Goal: Obtain resource: Download file/media

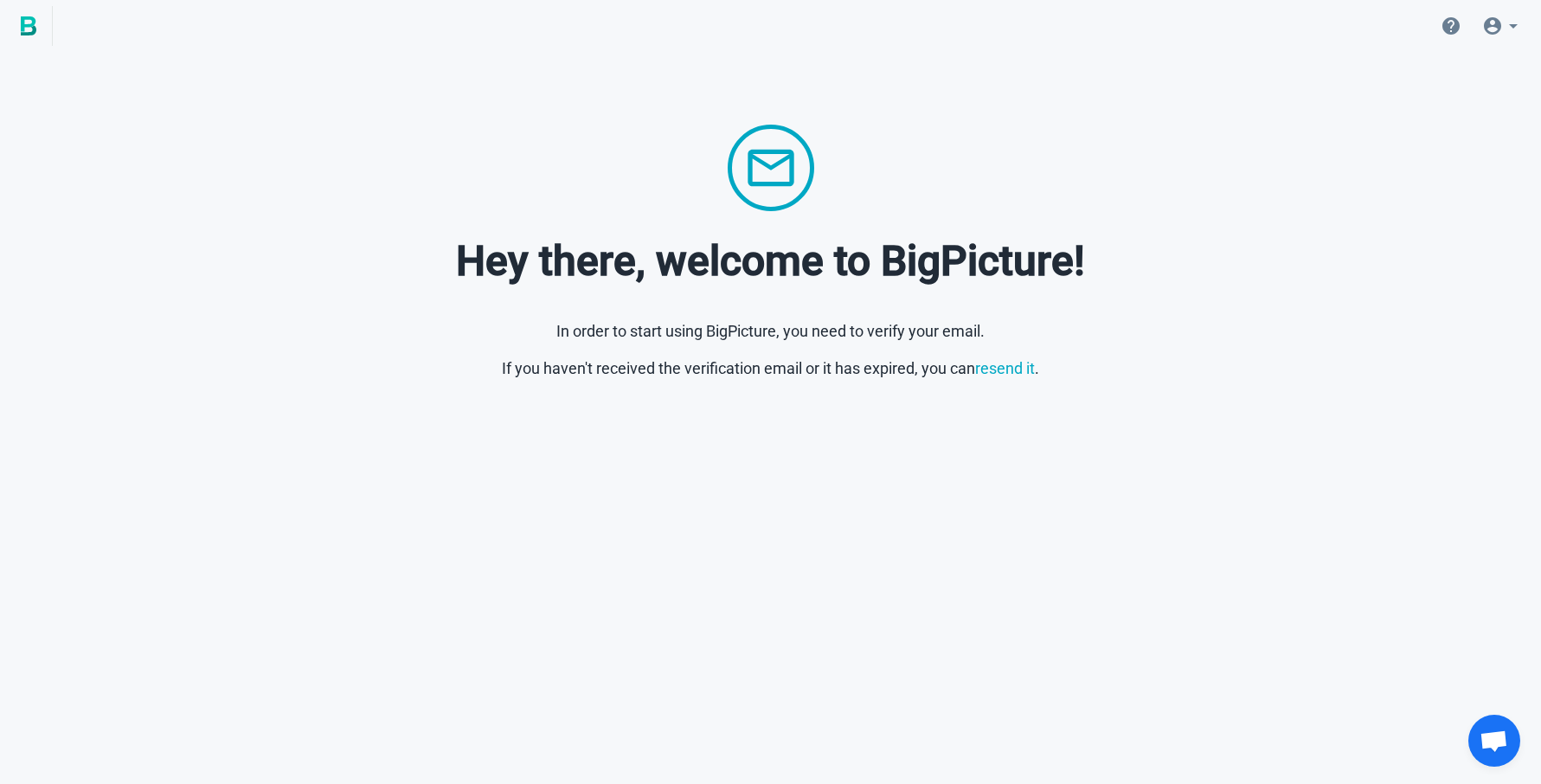
click at [927, 213] on div "Hey there, welcome to BigPicture! In order to start using BigPicture, you need …" at bounding box center [770, 252] width 1486 height 256
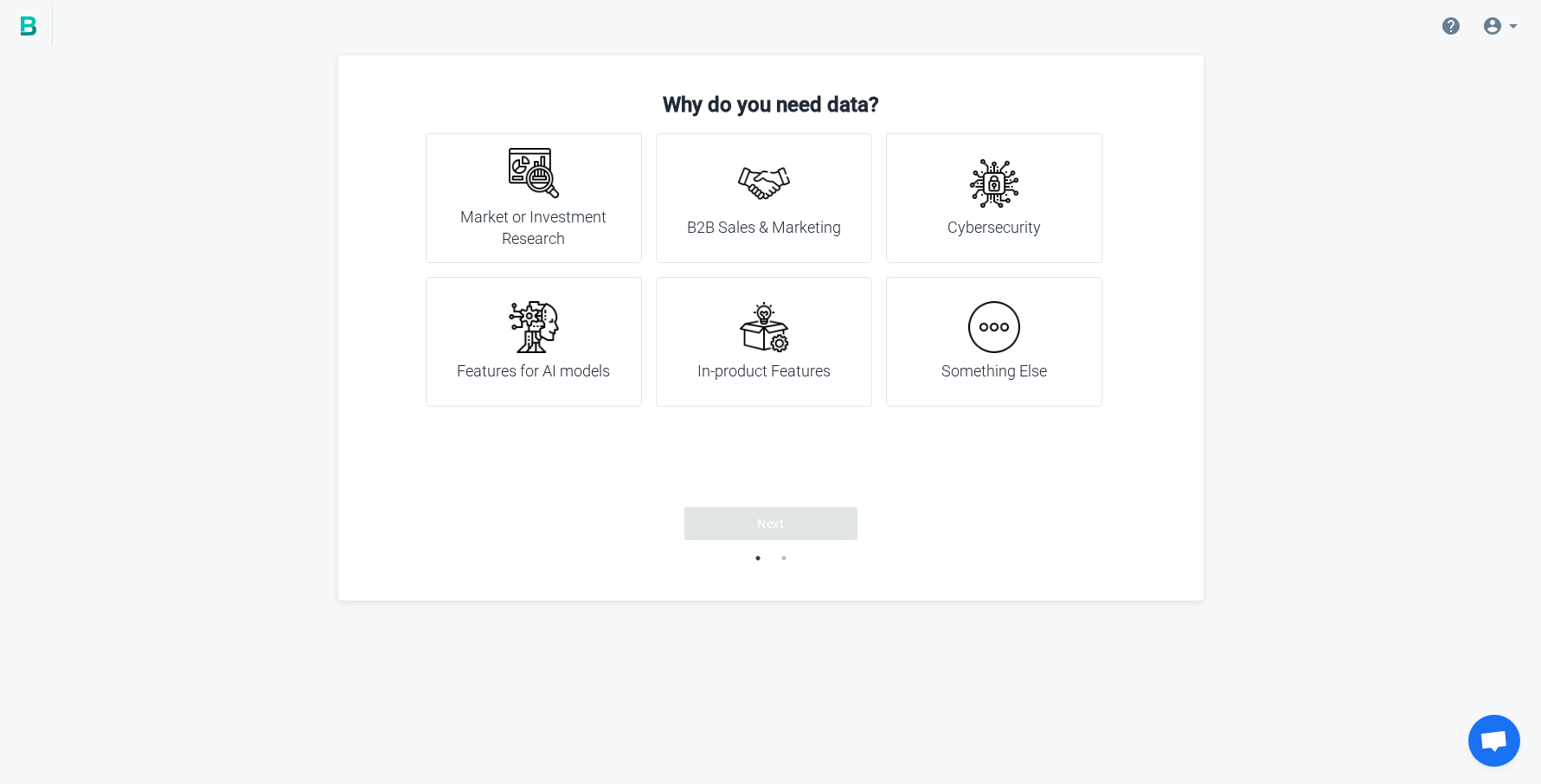
click at [571, 230] on h4 "Market or Investment Research" at bounding box center [533, 227] width 173 height 44
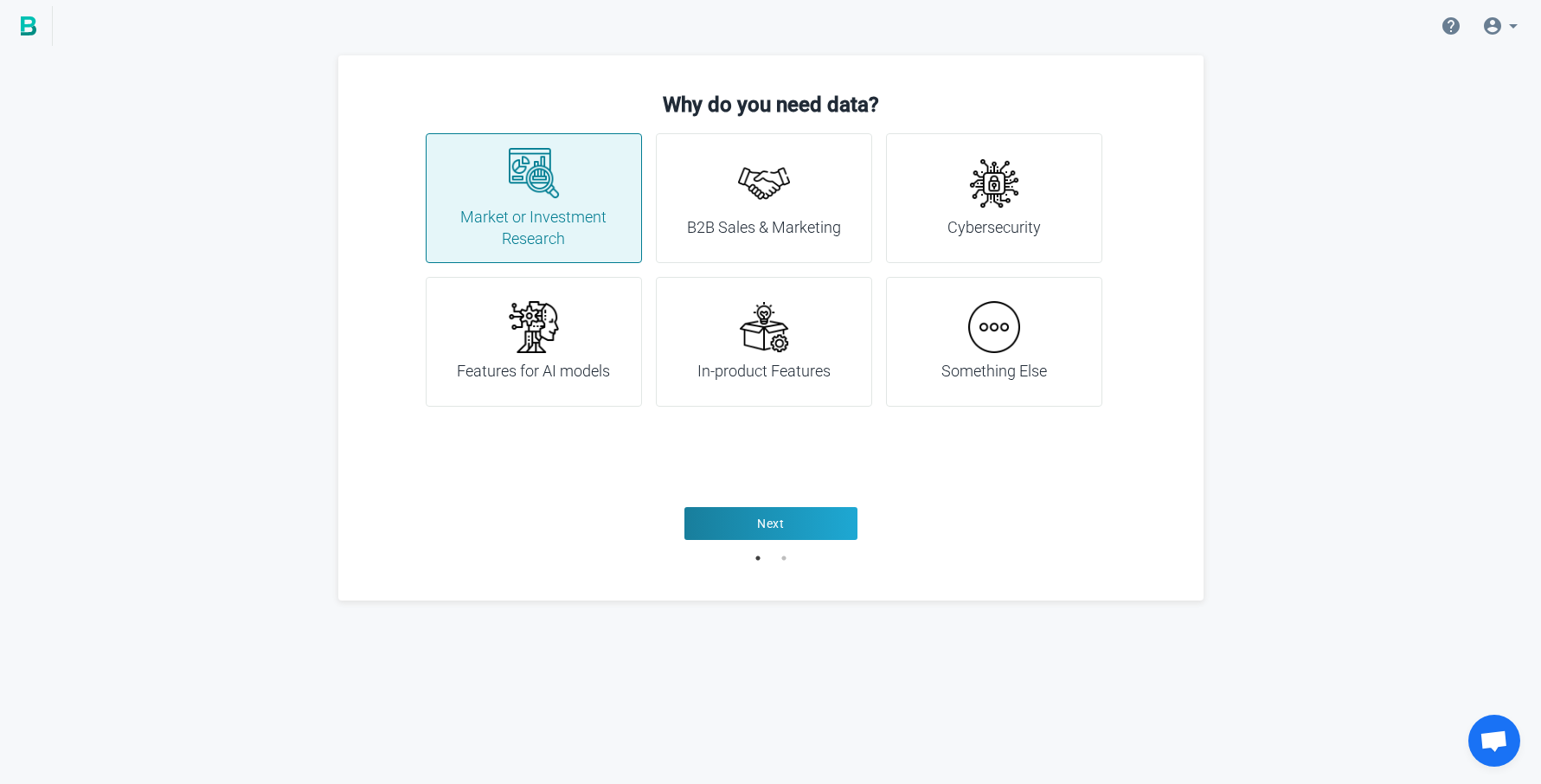
click at [741, 521] on button "Next" at bounding box center [770, 523] width 173 height 33
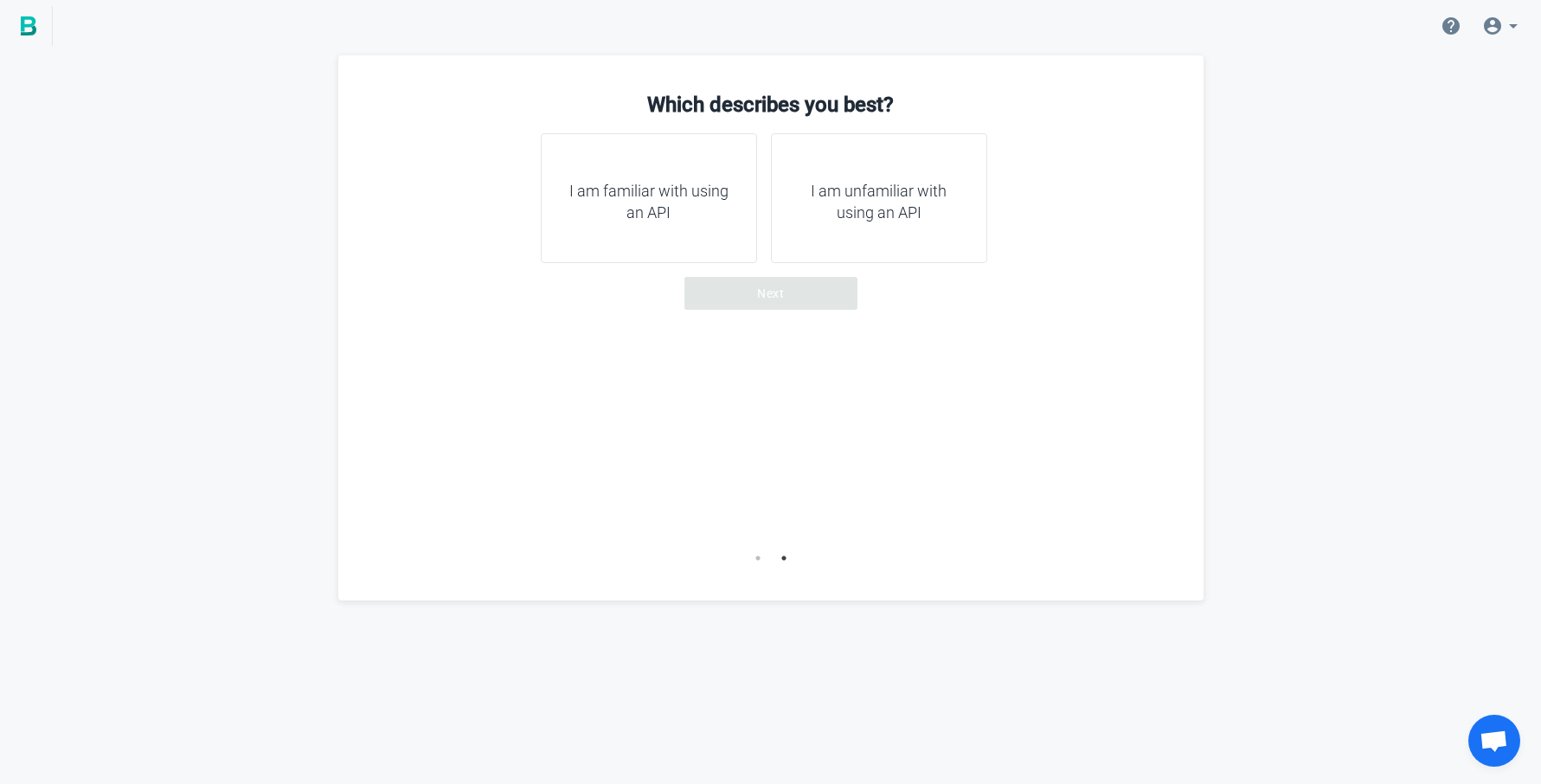
click at [867, 211] on h4 "I am unfamiliar with using an API" at bounding box center [878, 202] width 173 height 44
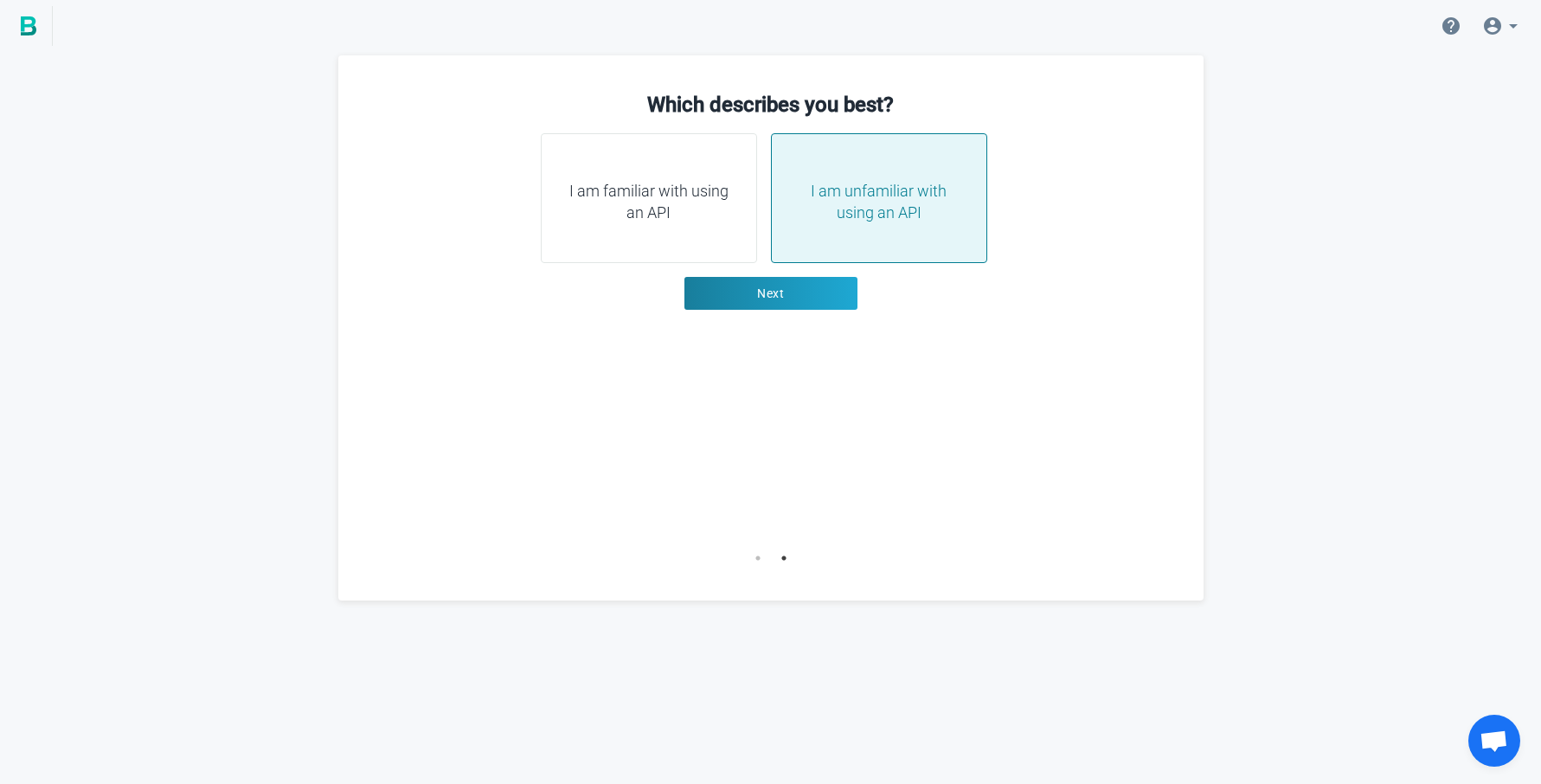
click at [708, 238] on div "I am familiar with using an API" at bounding box center [648, 198] width 217 height 130
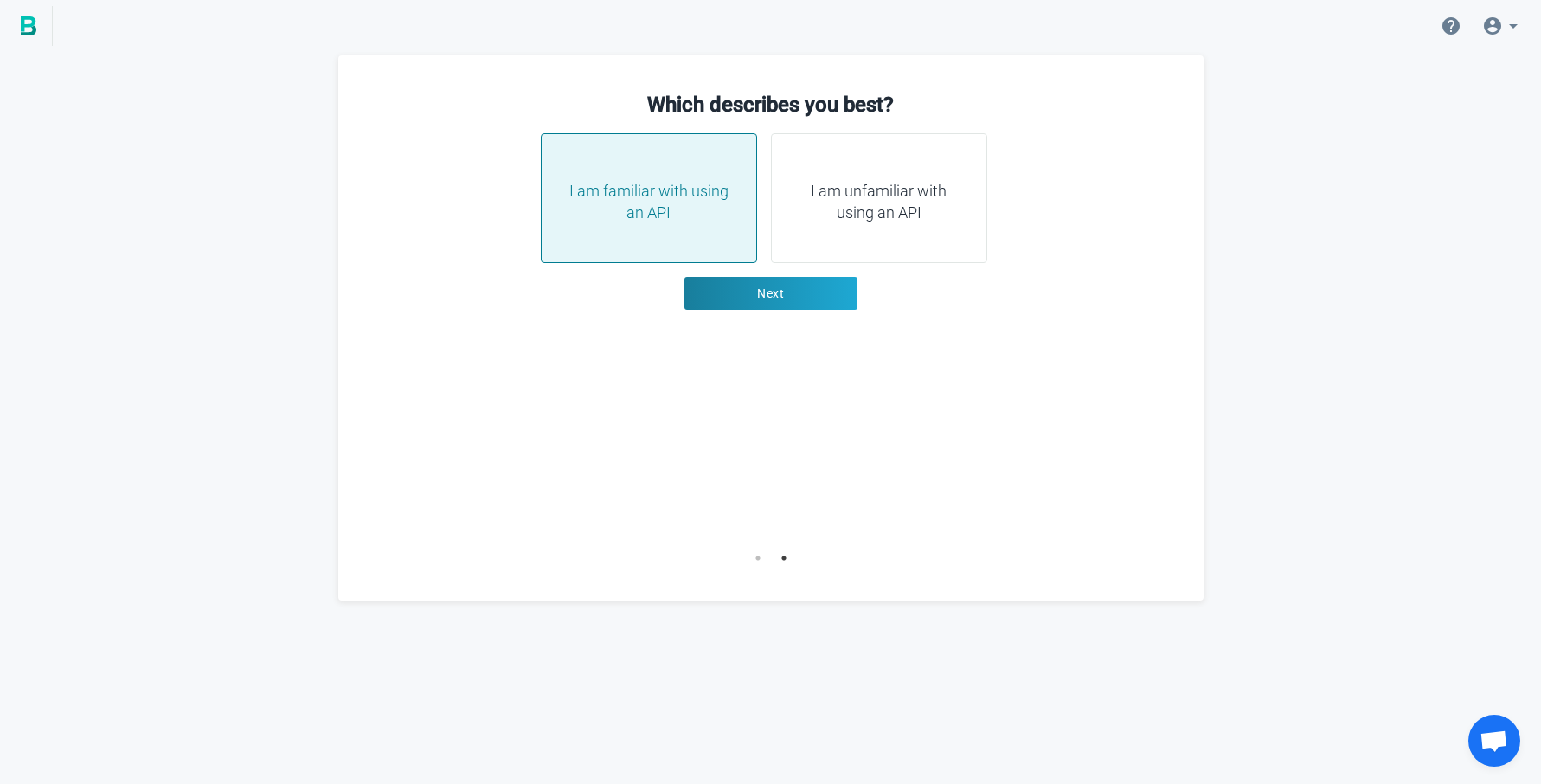
click at [808, 225] on div "I am unfamiliar with using an API" at bounding box center [878, 198] width 217 height 130
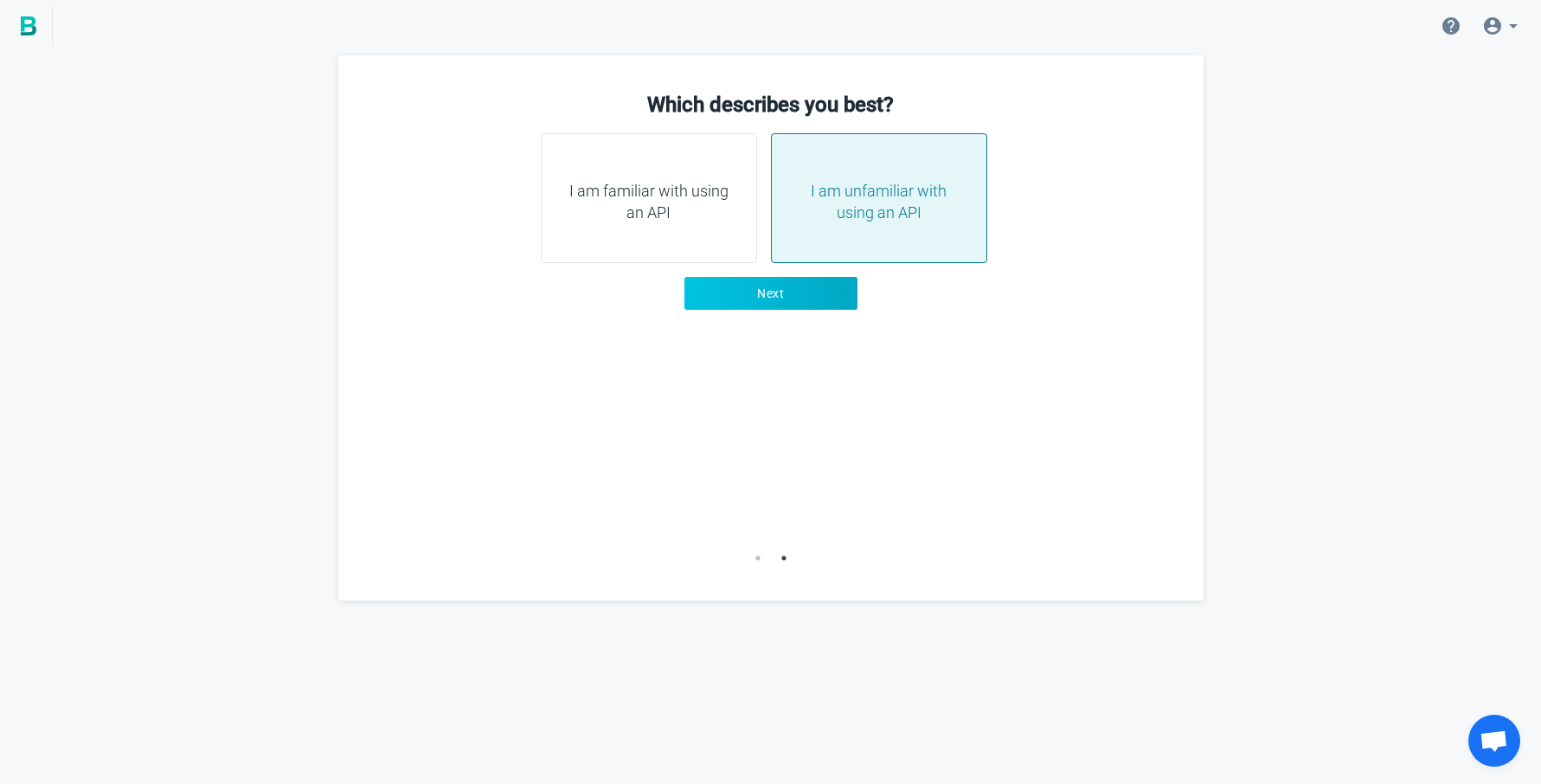
click at [798, 281] on button "Next" at bounding box center [770, 293] width 173 height 33
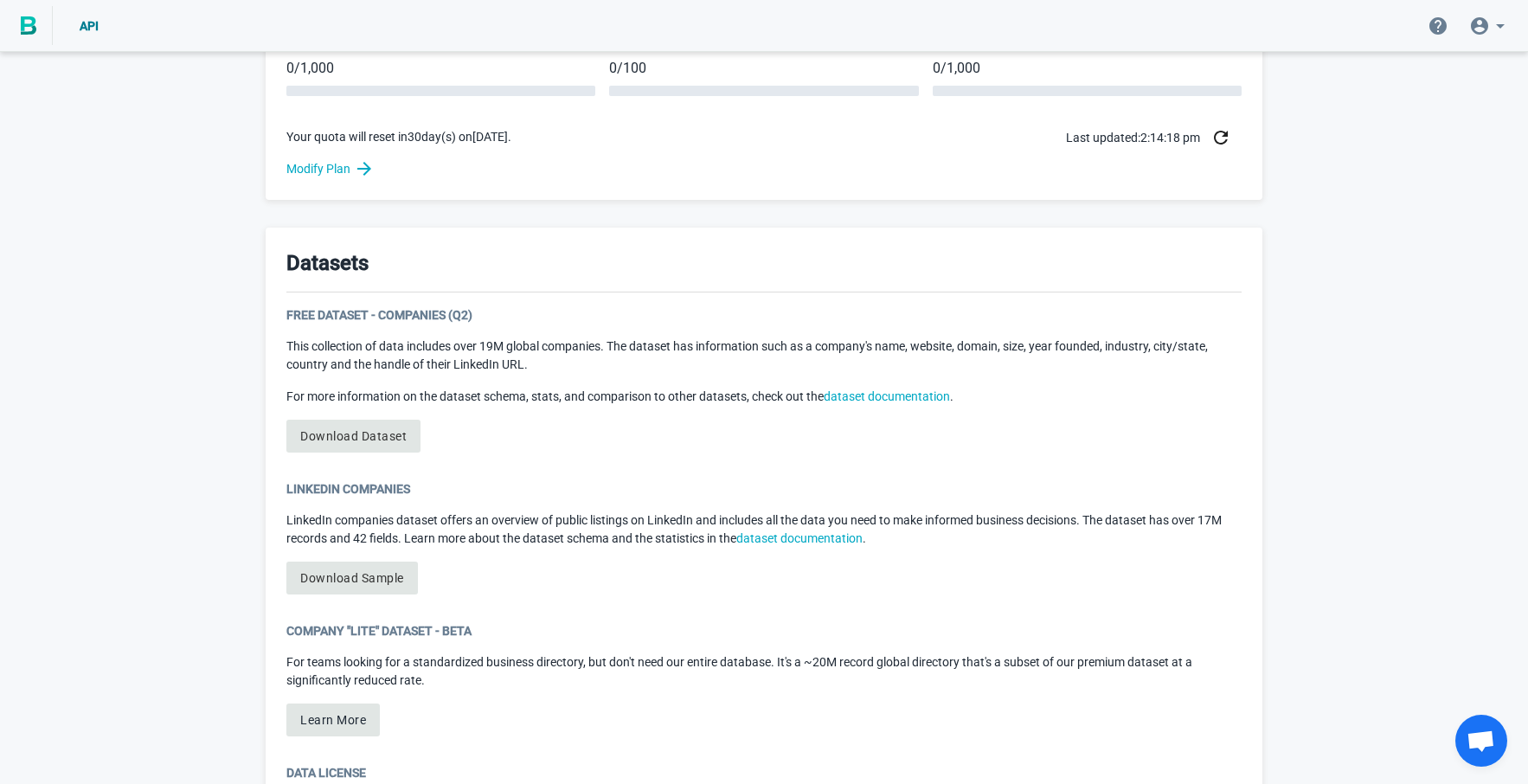
scroll to position [864, 0]
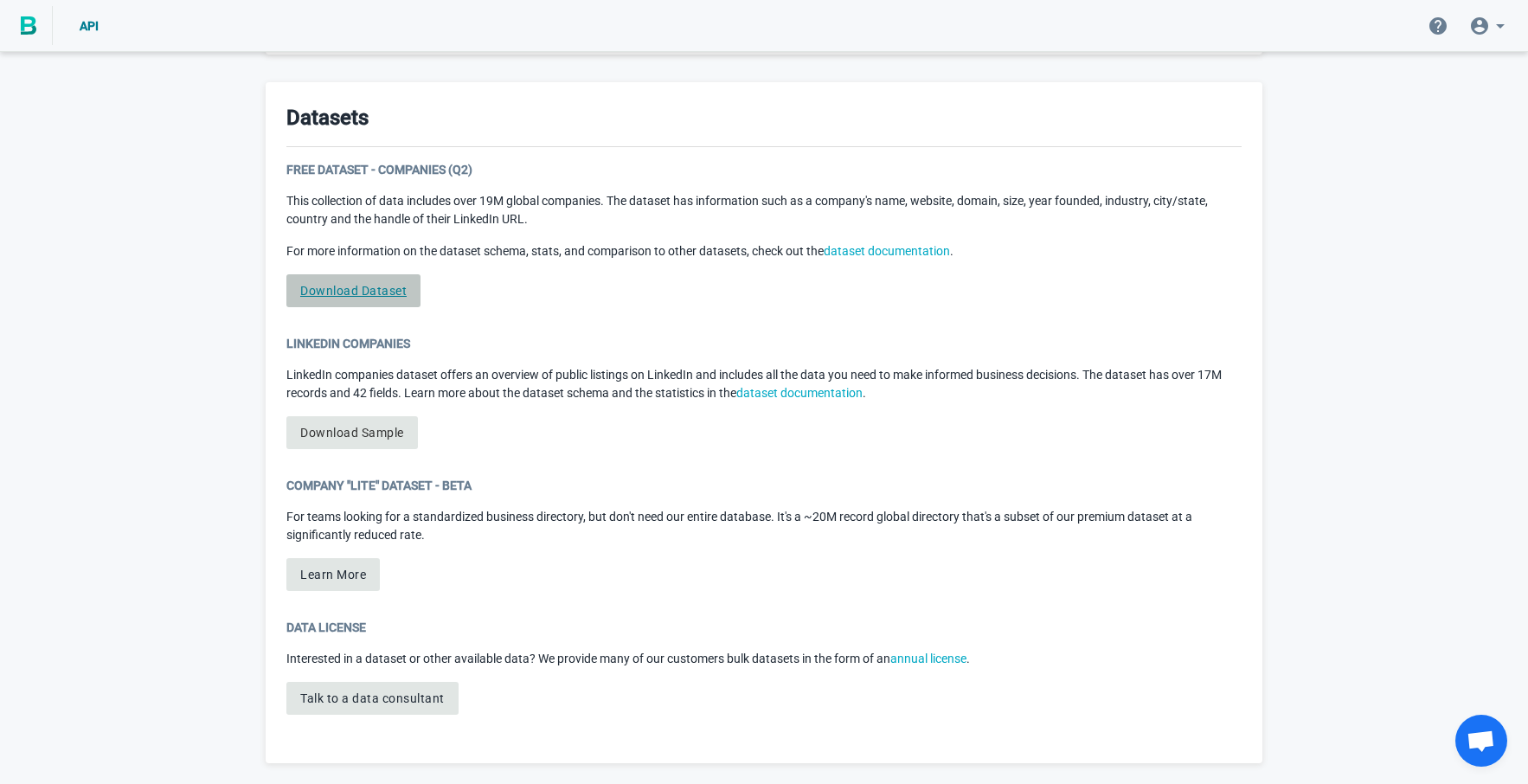
click at [380, 295] on link "Download Dataset" at bounding box center [354, 291] width 134 height 33
drag, startPoint x: 337, startPoint y: 293, endPoint x: 357, endPoint y: 286, distance: 21.2
click at [355, 286] on link "Download Dataset" at bounding box center [354, 291] width 134 height 33
click at [24, 31] on img at bounding box center [28, 25] width 15 height 19
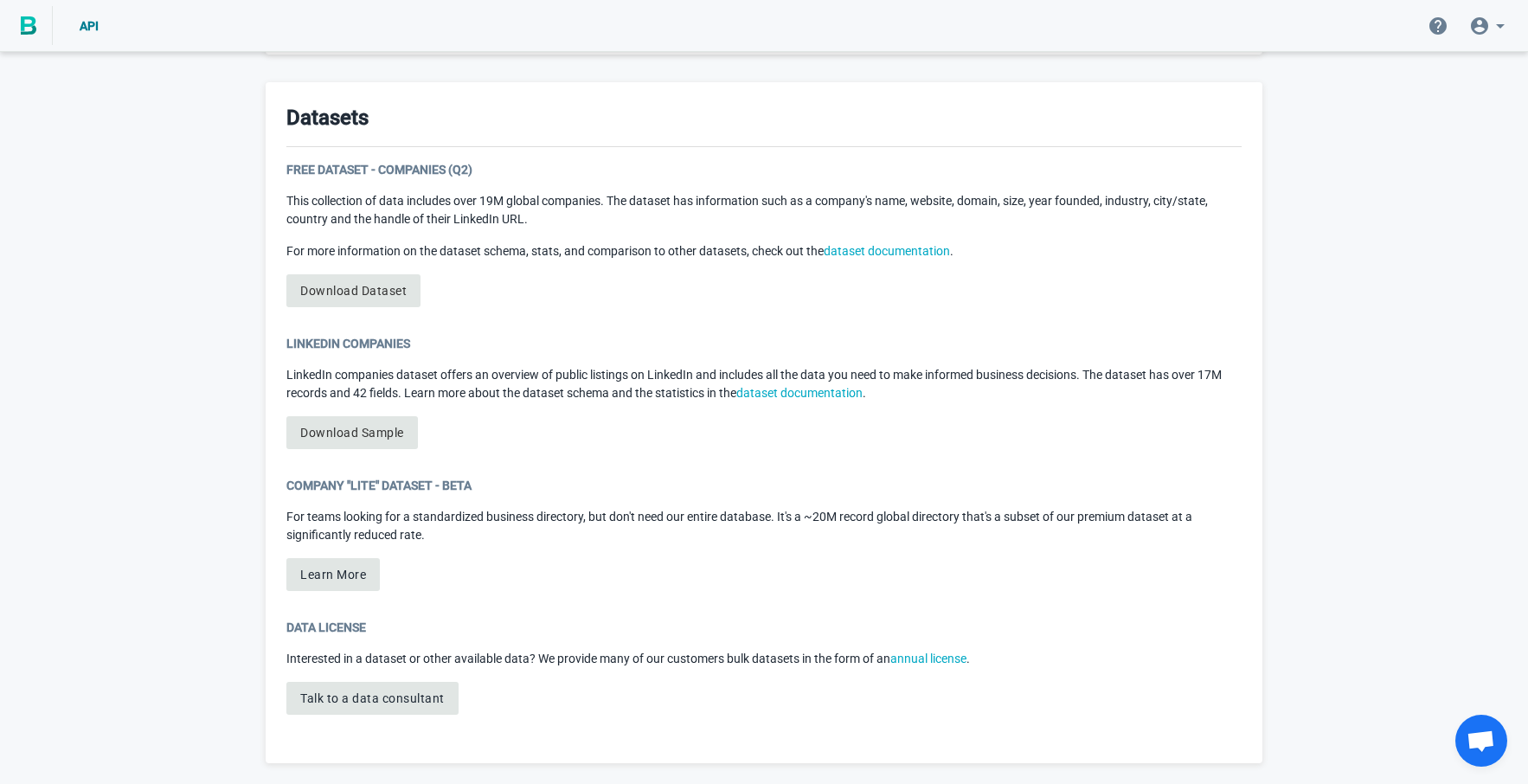
scroll to position [0, 0]
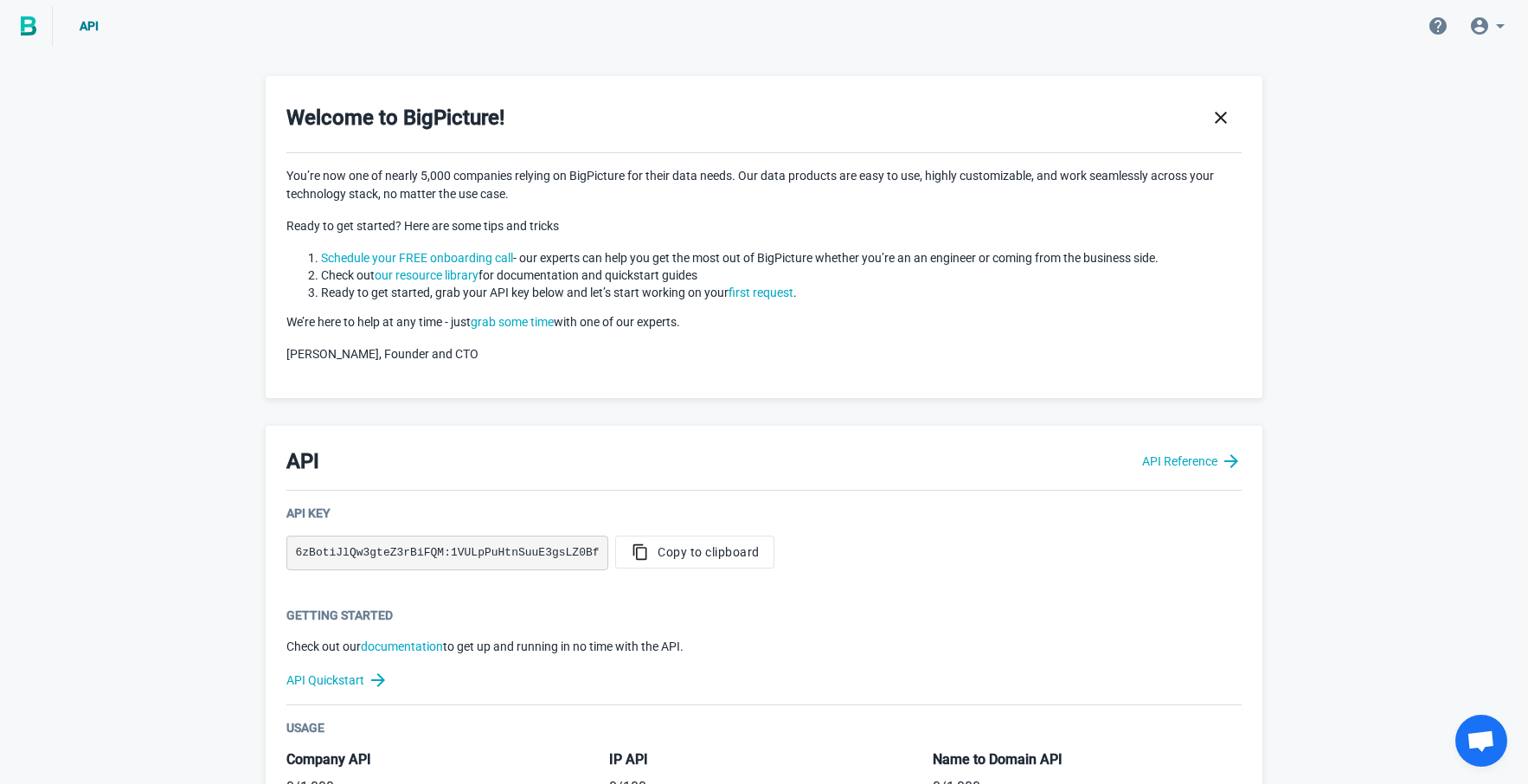
click at [82, 28] on span "API" at bounding box center [89, 25] width 19 height 14
click at [85, 30] on span "API" at bounding box center [89, 25] width 19 height 14
click at [83, 33] on li "API" at bounding box center [89, 25] width 45 height 17
click at [1482, 27] on icon at bounding box center [1480, 25] width 21 height 21
click at [1450, 67] on link "Account" at bounding box center [1474, 74] width 170 height 42
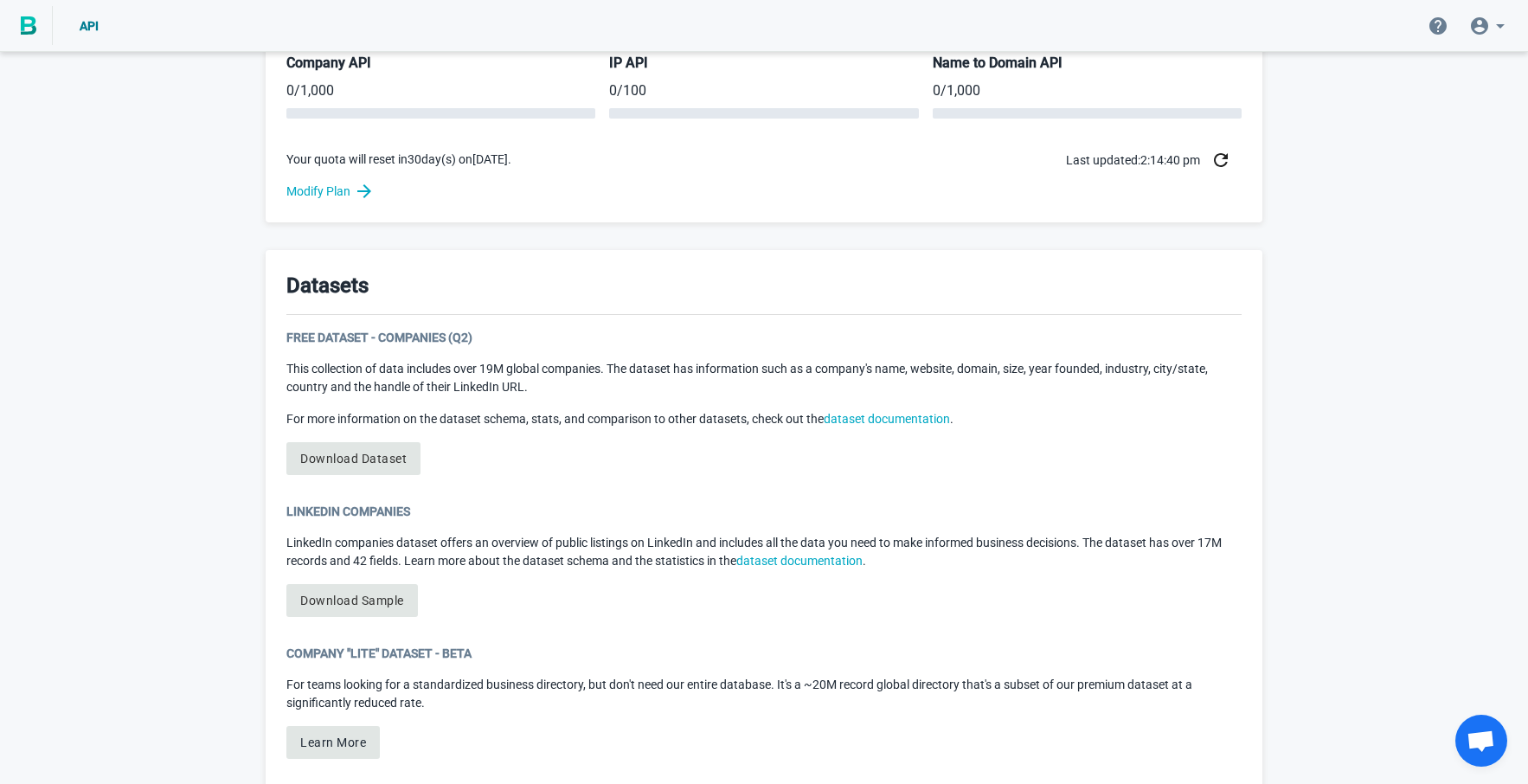
scroll to position [864, 0]
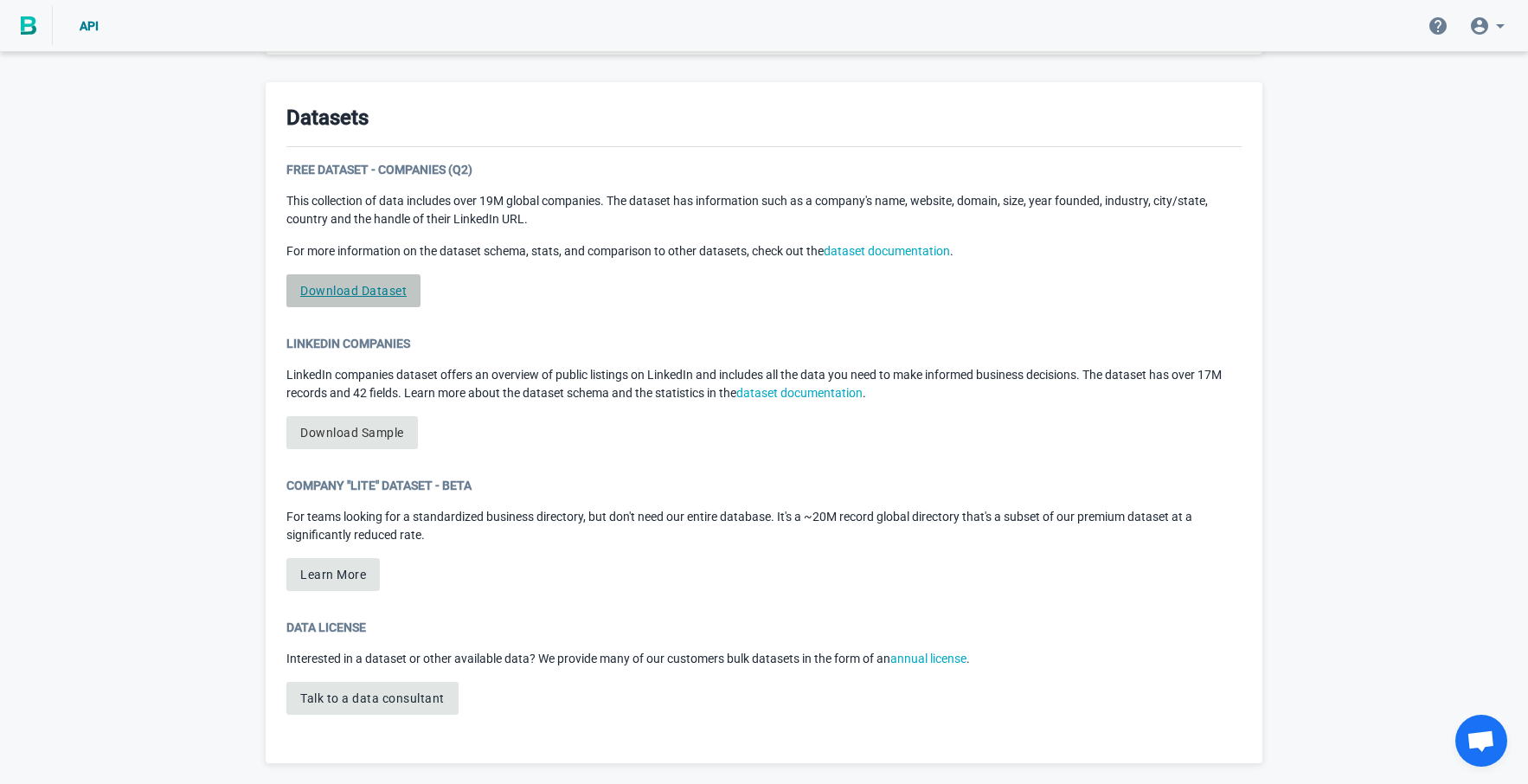
click at [375, 295] on link "Download Dataset" at bounding box center [354, 291] width 134 height 33
click at [375, 437] on link "Download Sample" at bounding box center [352, 432] width 131 height 33
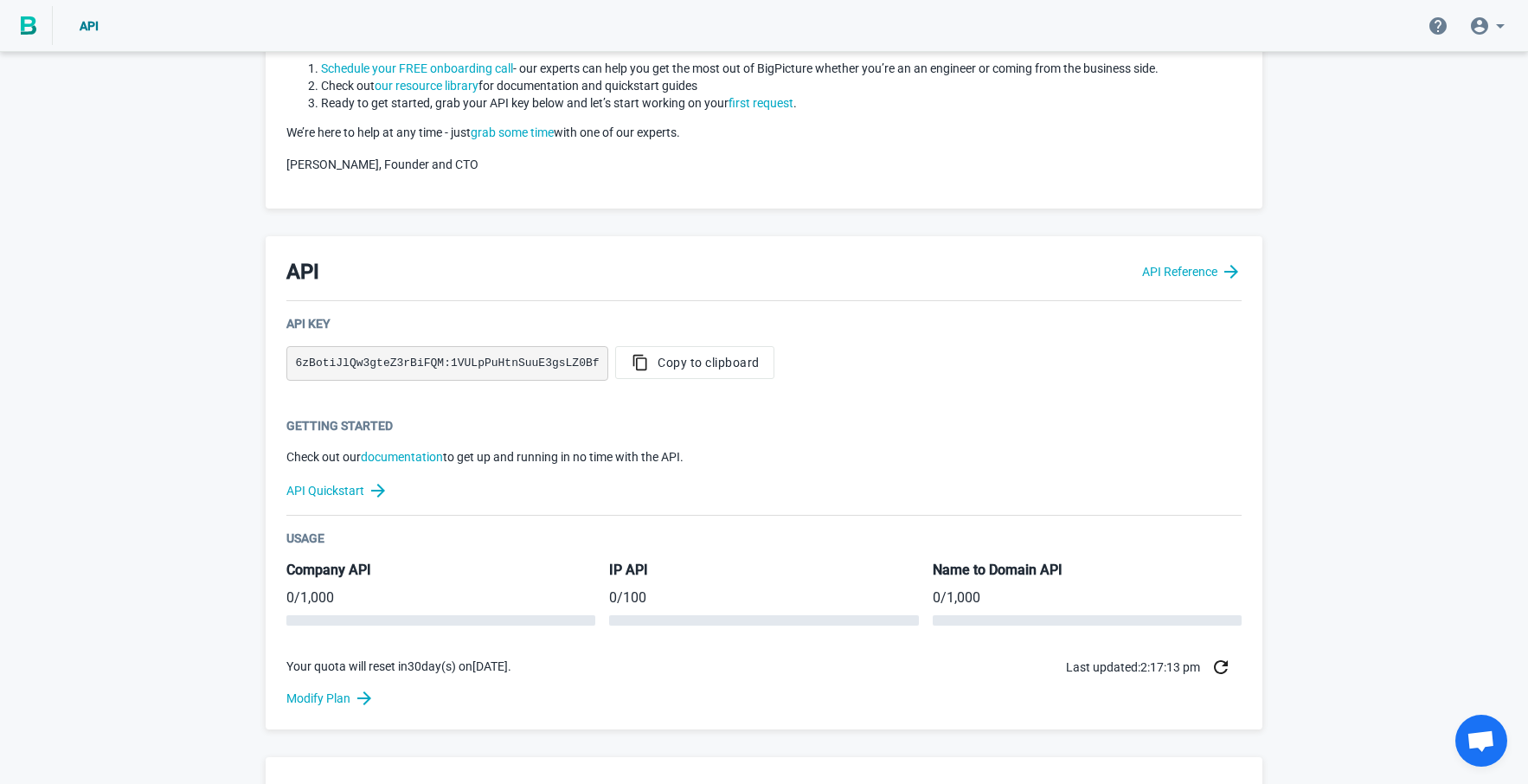
scroll to position [561, 0]
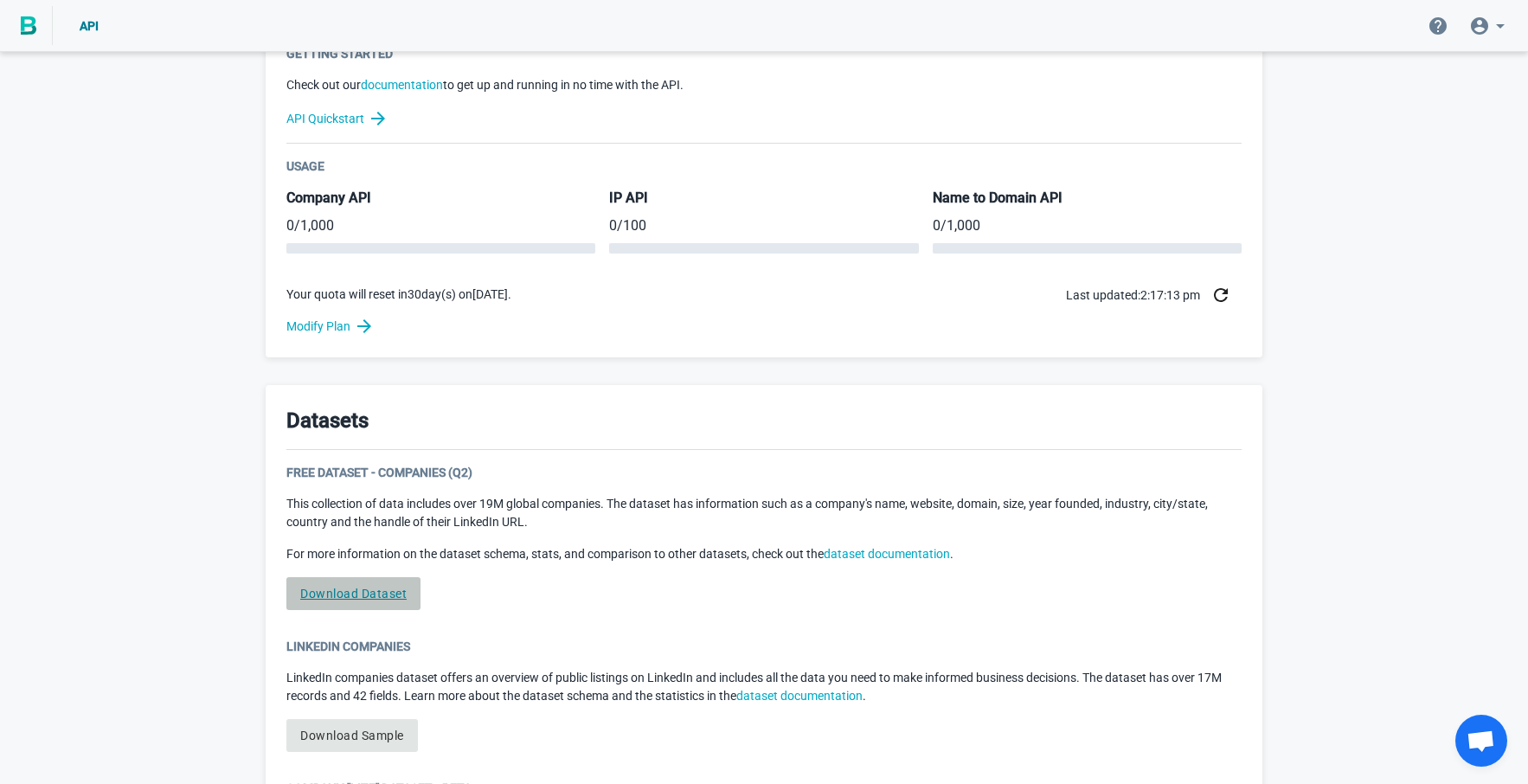
click at [389, 595] on link "Download Dataset" at bounding box center [354, 594] width 134 height 33
click at [188, 235] on div "Welcome to BigPicture! You’re now one of nearly 5,000 companies relying on BigP…" at bounding box center [764, 290] width 1528 height 1592
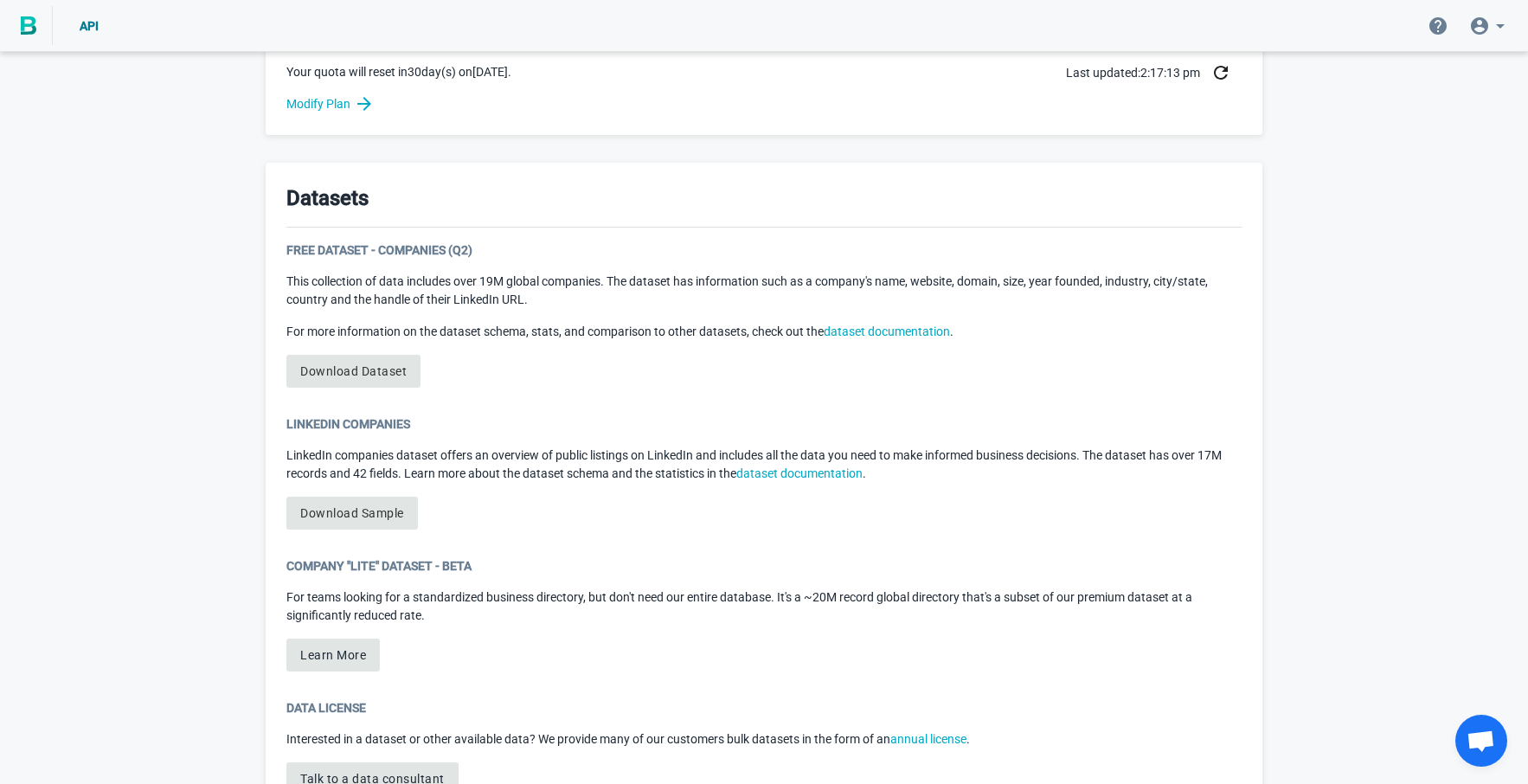
scroll to position [864, 0]
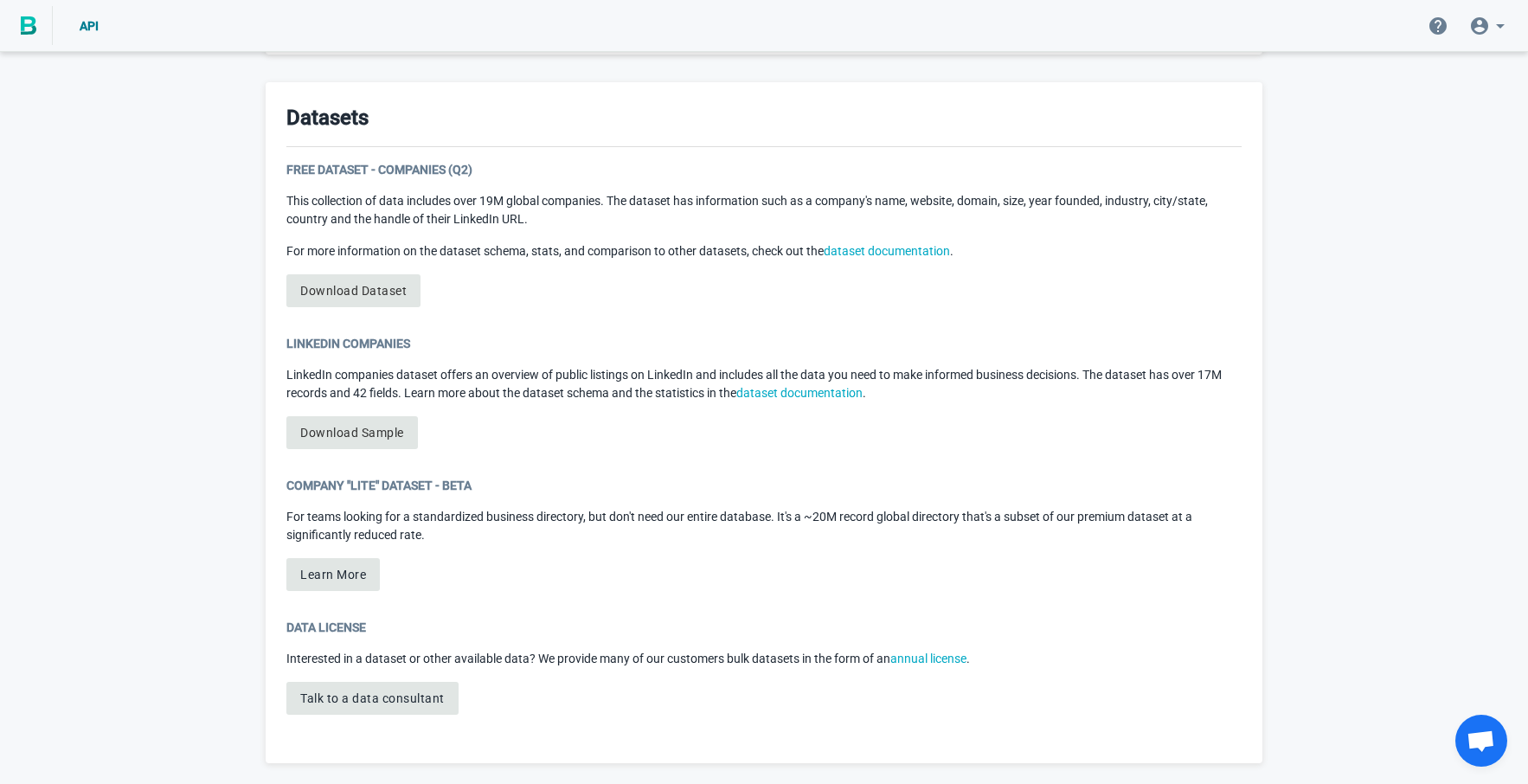
click at [1479, 28] on icon at bounding box center [1480, 25] width 21 height 21
click at [1377, 55] on div "Account" at bounding box center [1474, 74] width 198 height 42
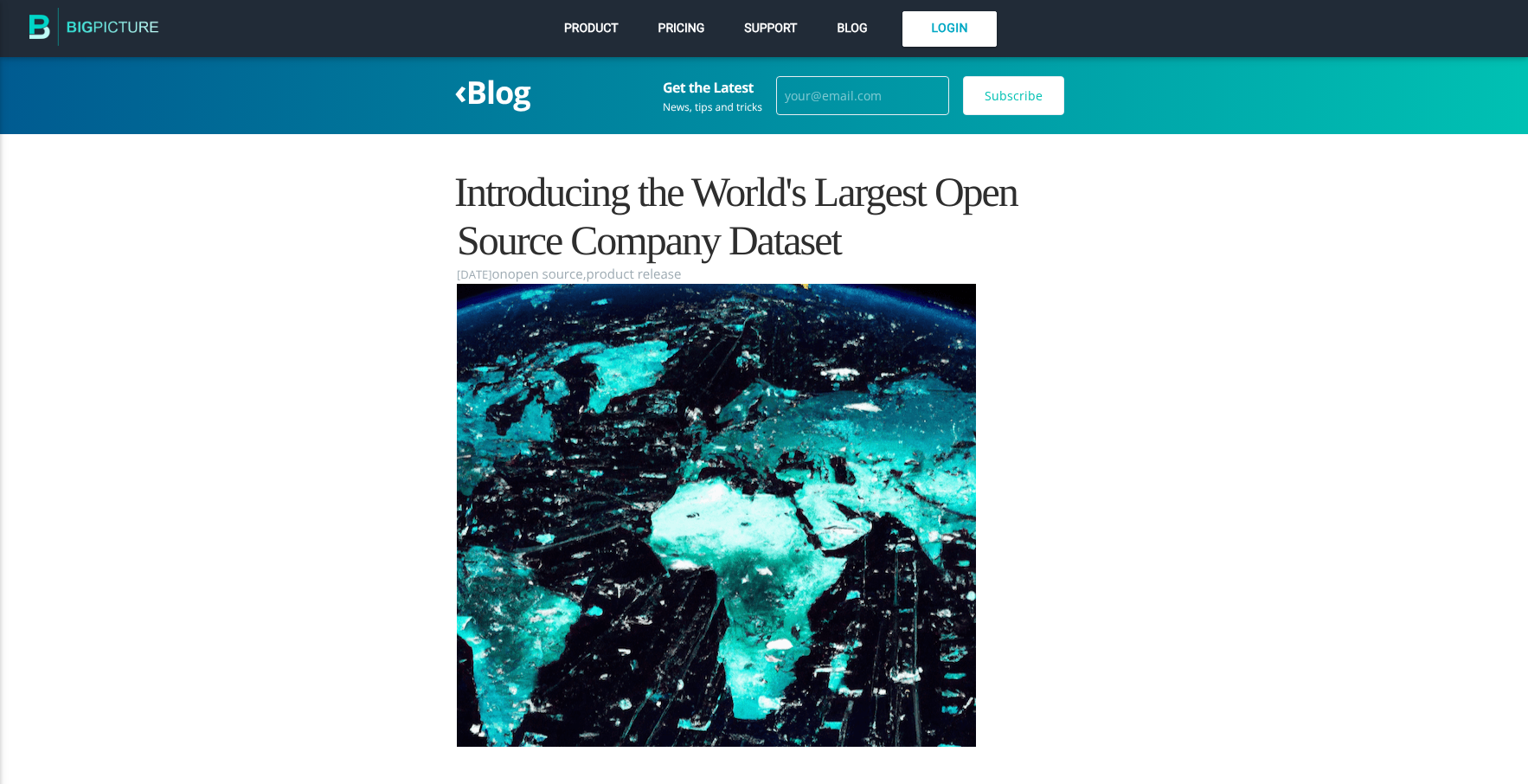
scroll to position [1456, 0]
